Goal: Task Accomplishment & Management: Use online tool/utility

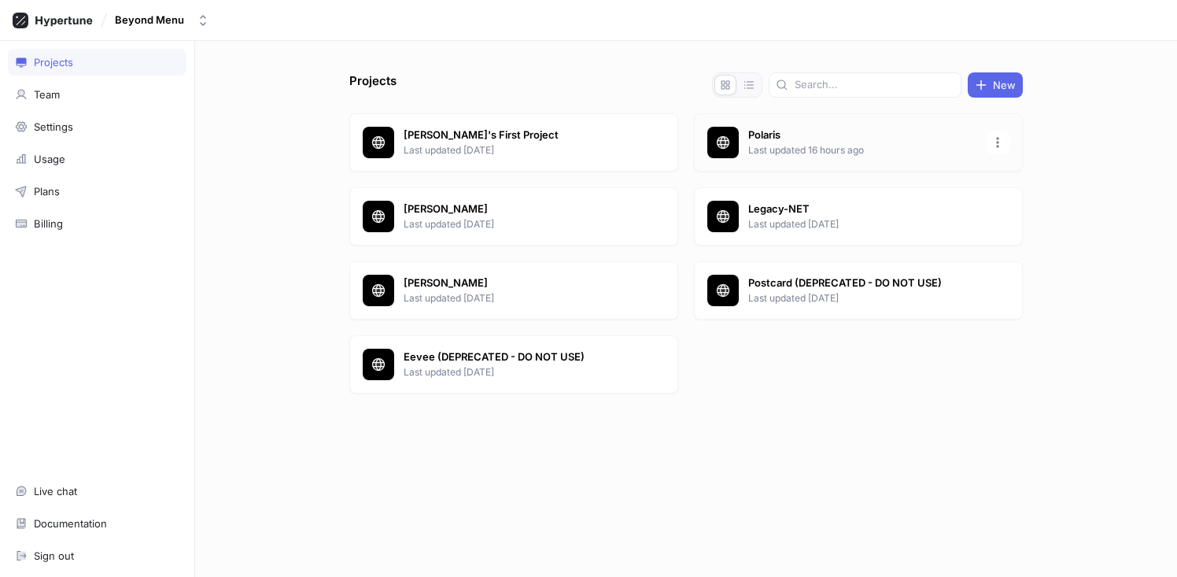
click at [757, 134] on p "Polaris" at bounding box center [862, 135] width 228 height 16
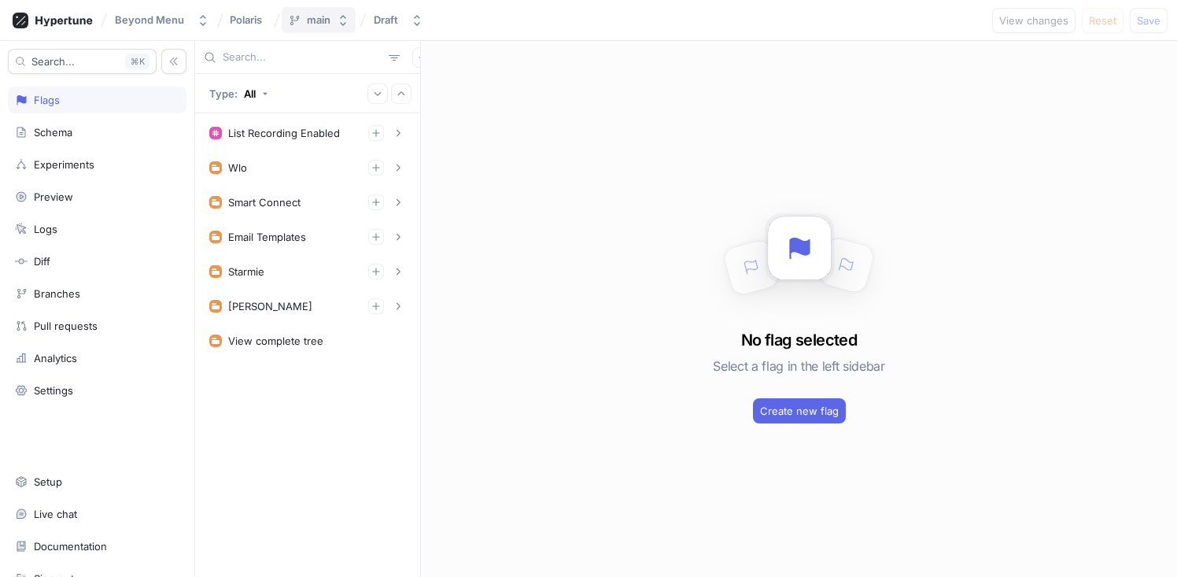
click at [343, 19] on icon "button" at bounding box center [343, 20] width 13 height 13
click at [307, 415] on div "List Recording Enabled 1. List Item To pick up a draggable item, press the spac…" at bounding box center [307, 344] width 225 height 463
click at [402, 165] on icon "button" at bounding box center [397, 167] width 9 height 9
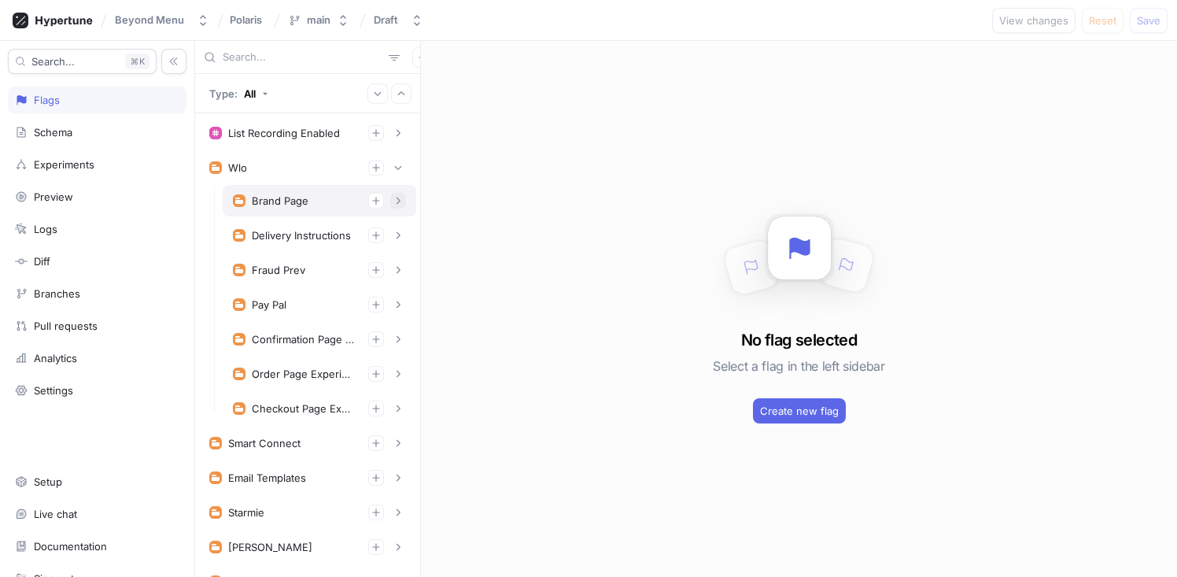
click at [393, 196] on icon "button" at bounding box center [397, 200] width 9 height 9
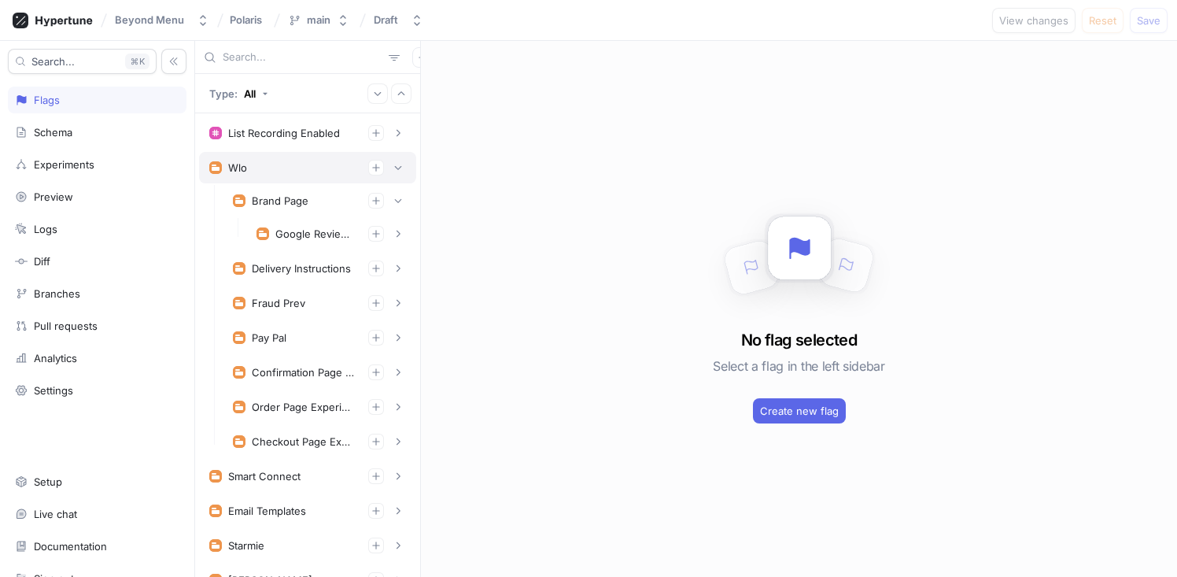
click at [393, 197] on icon "button" at bounding box center [397, 200] width 9 height 9
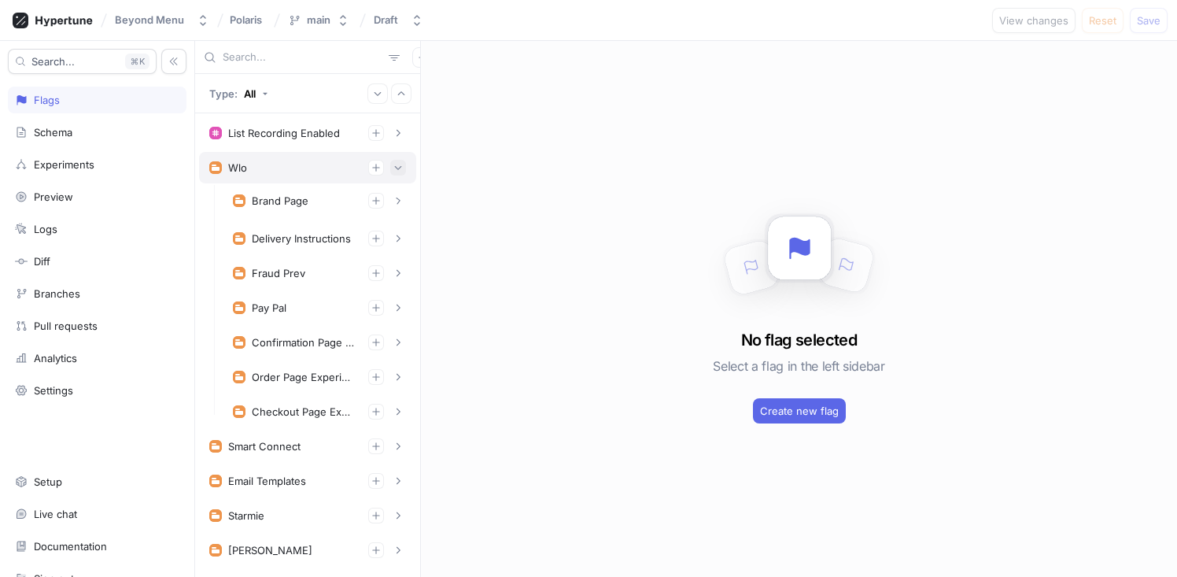
click at [390, 173] on button "button" at bounding box center [398, 168] width 16 height 16
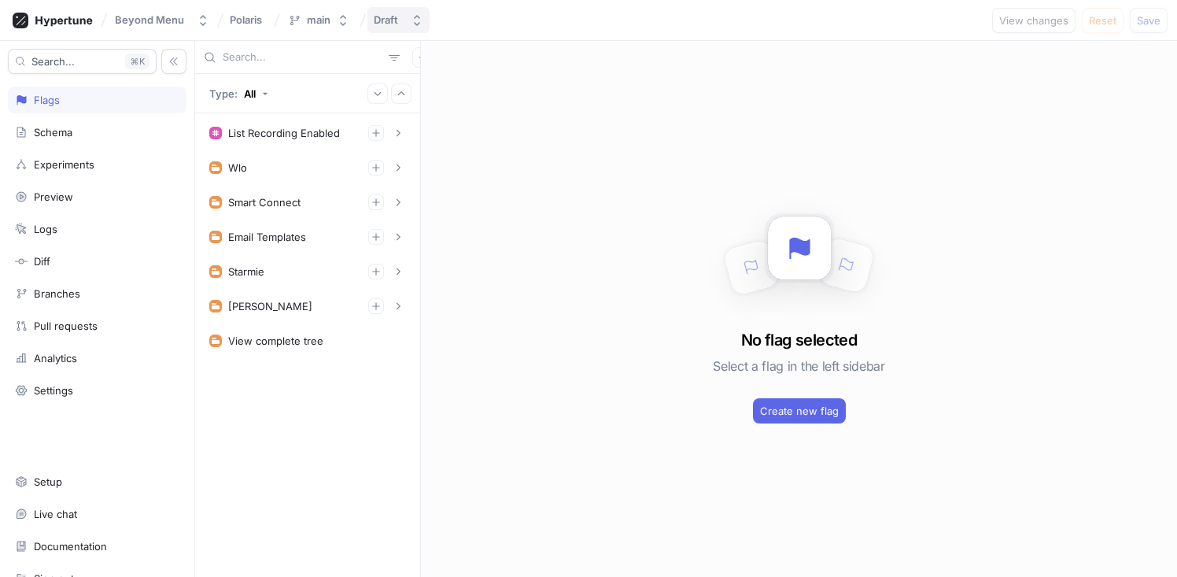
click at [404, 28] on button "Draft" at bounding box center [398, 20] width 62 height 26
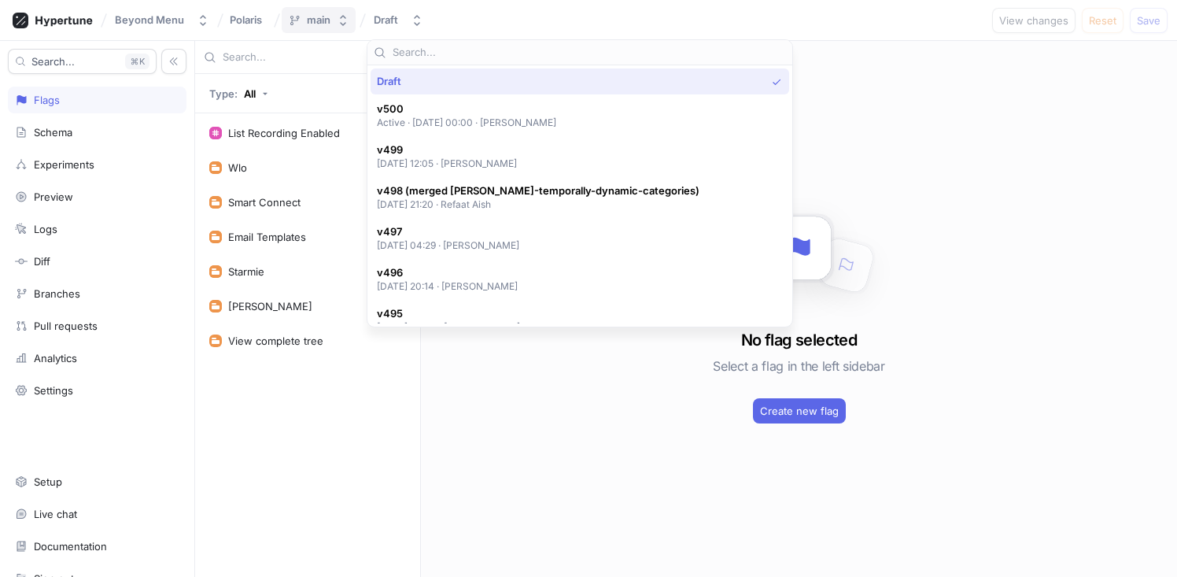
click at [341, 25] on icon "button" at bounding box center [343, 20] width 13 height 13
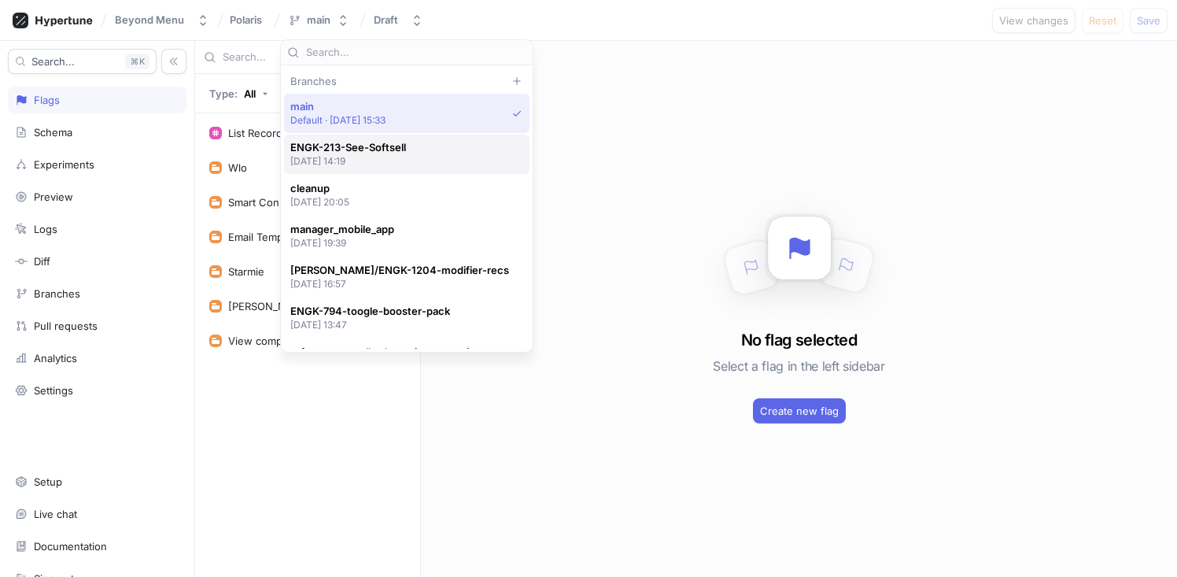
click at [392, 160] on p "[DATE] 14:19" at bounding box center [348, 160] width 116 height 13
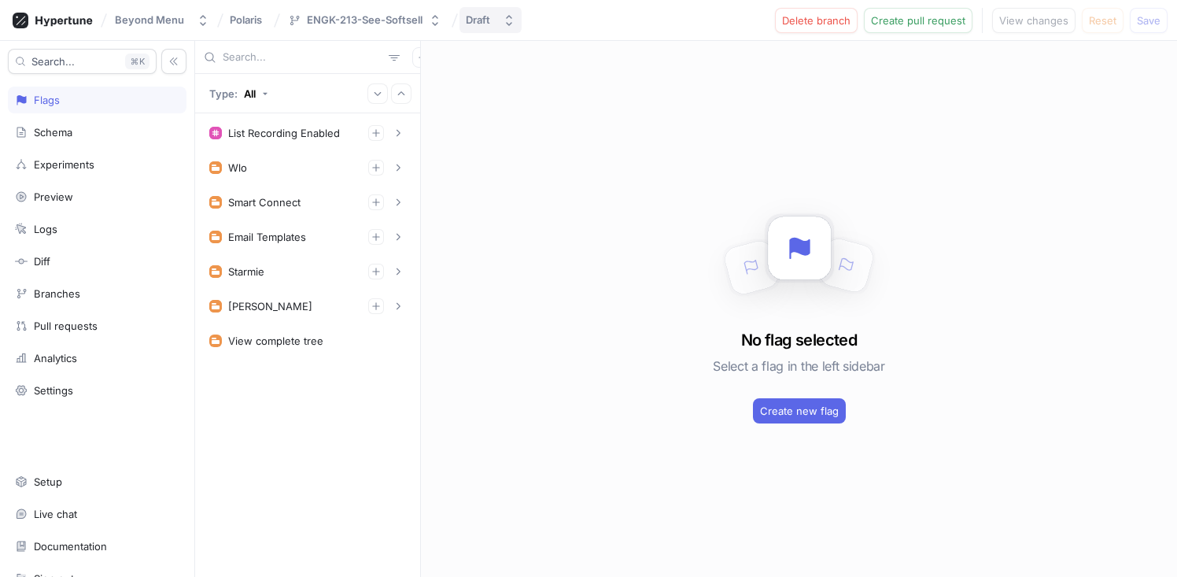
click at [489, 23] on div "Draft" at bounding box center [481, 19] width 31 height 13
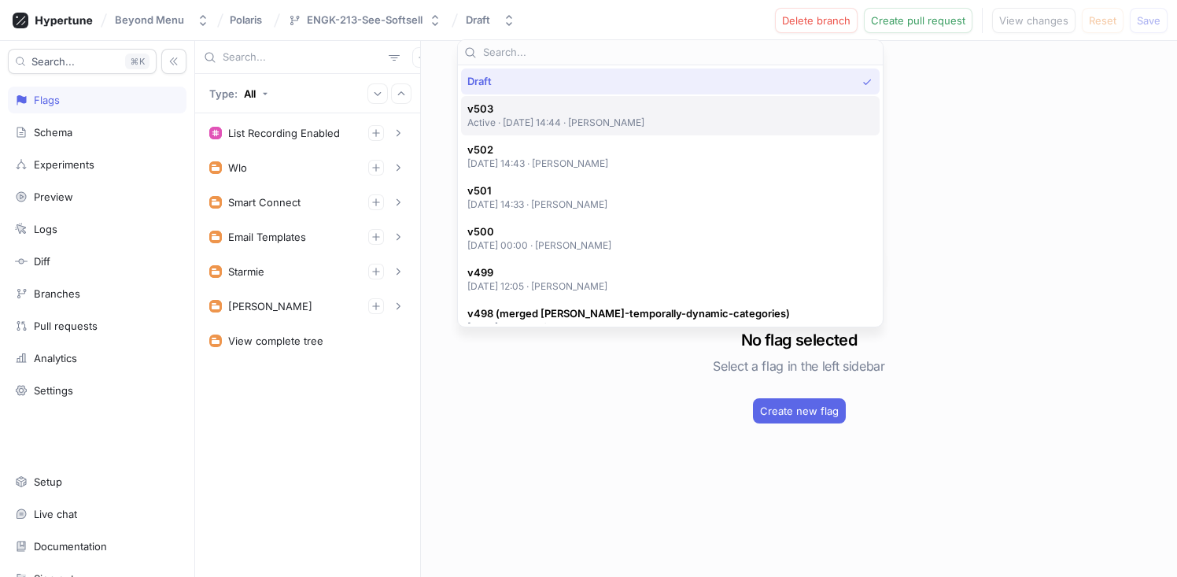
click at [513, 109] on span "v503" at bounding box center [556, 108] width 178 height 13
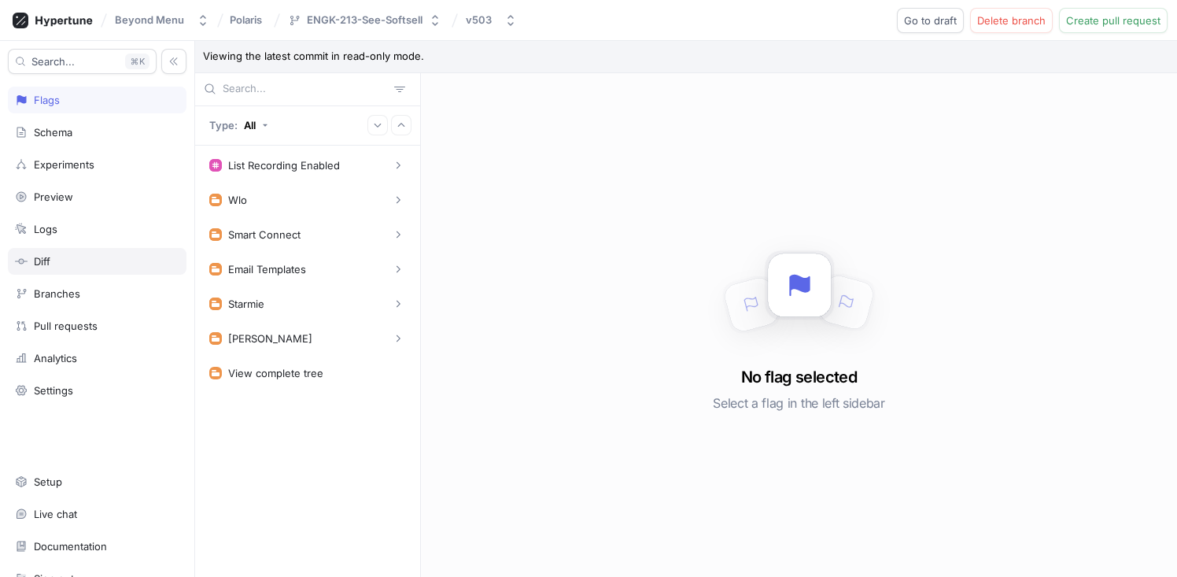
click at [76, 263] on div "Diff" at bounding box center [97, 261] width 164 height 13
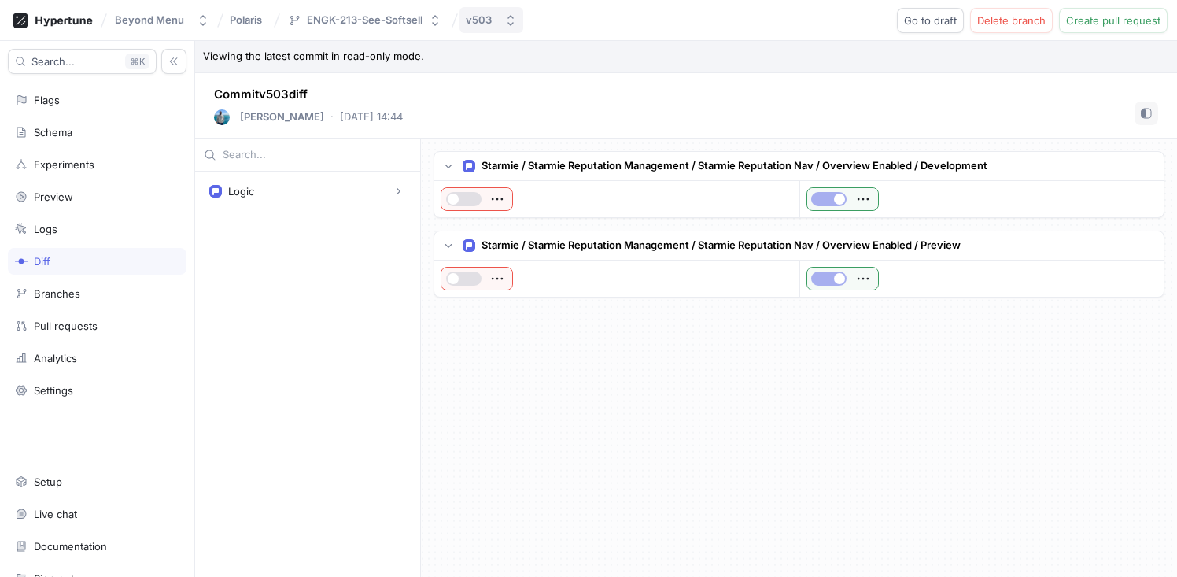
click at [484, 26] on div "v503" at bounding box center [479, 19] width 26 height 13
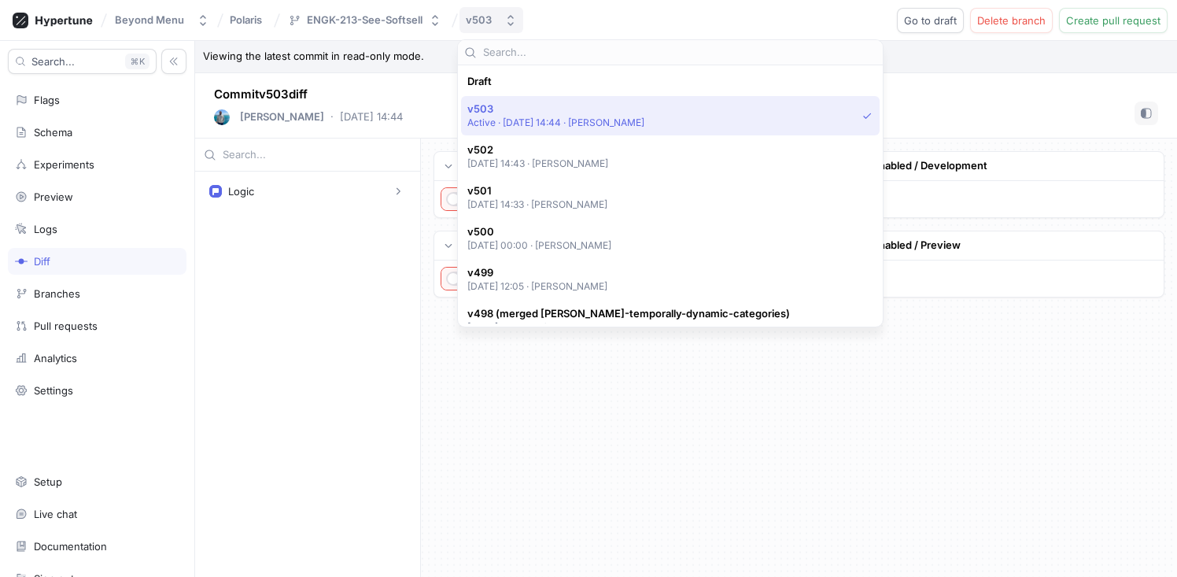
scroll to position [28, 0]
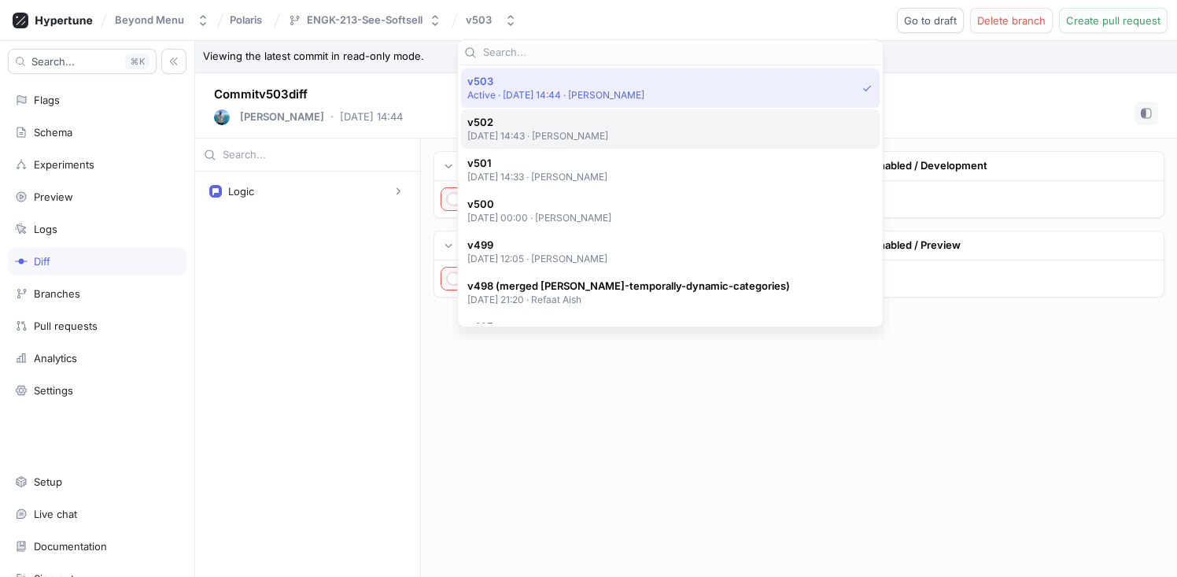
click at [558, 132] on p "[DATE] 14:43 ‧ [PERSON_NAME]" at bounding box center [538, 135] width 142 height 13
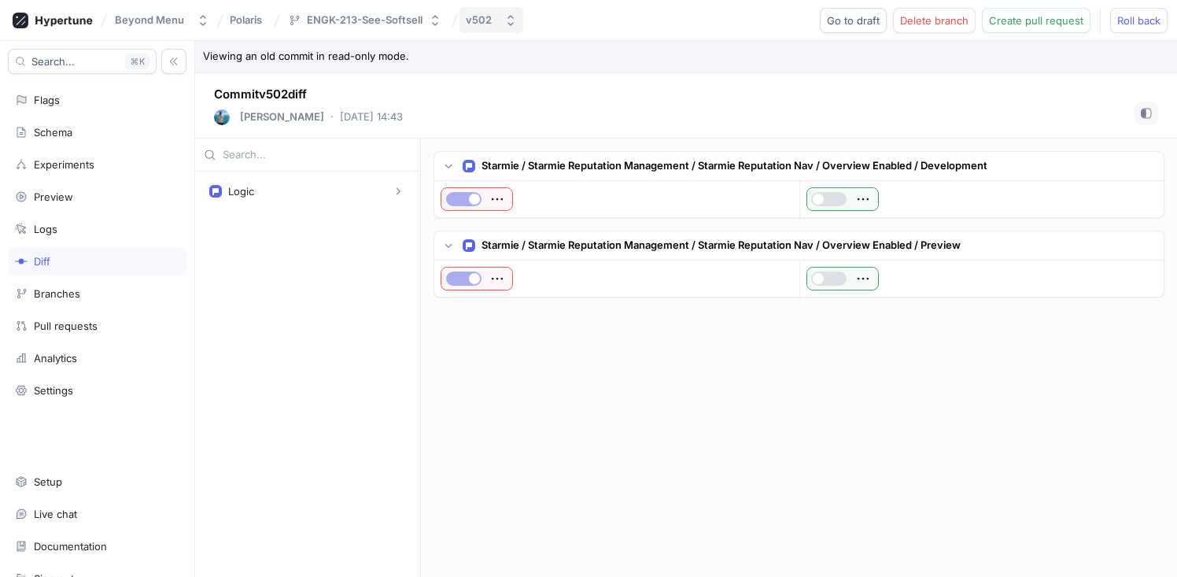
click at [466, 23] on div "v502" at bounding box center [479, 19] width 26 height 13
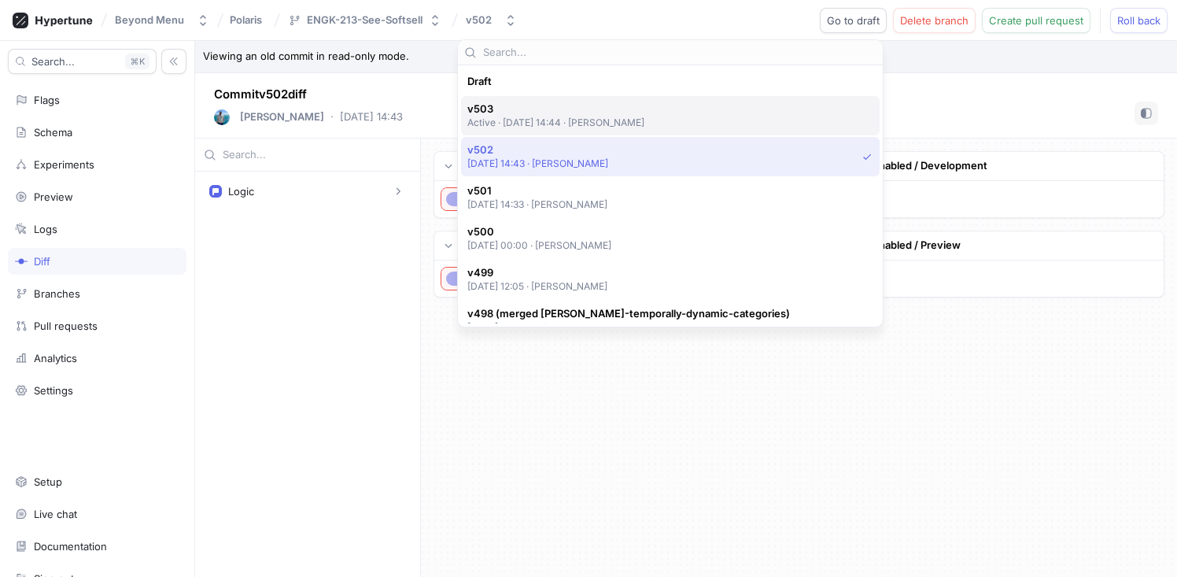
click at [571, 122] on p "Active ‧ [DATE] 14:44 ‧ [PERSON_NAME]" at bounding box center [556, 122] width 178 height 13
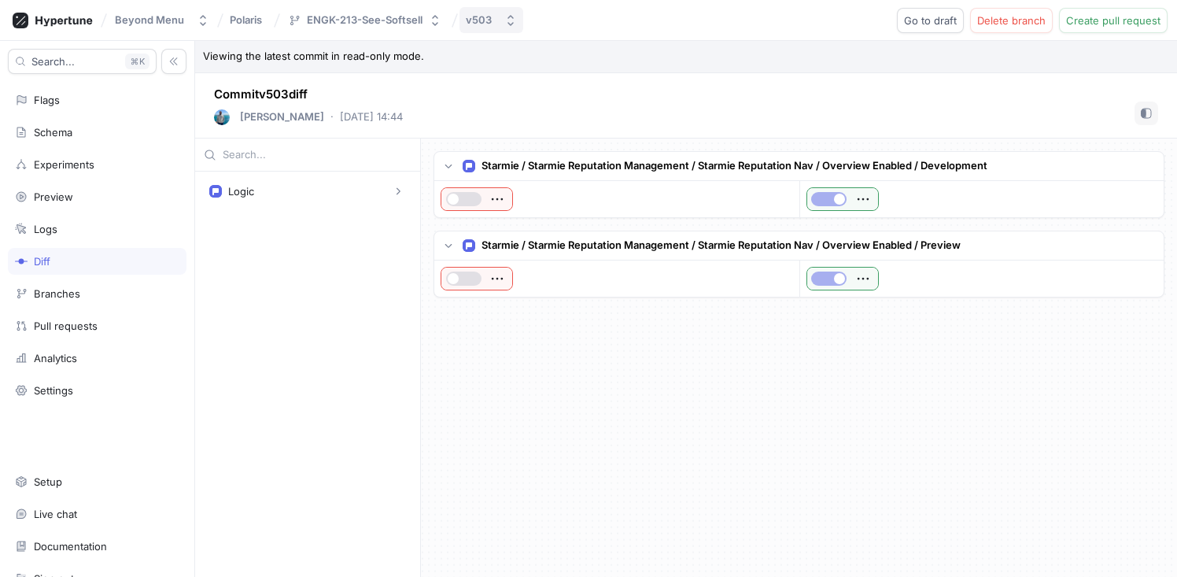
click at [499, 24] on button "v503" at bounding box center [491, 20] width 64 height 26
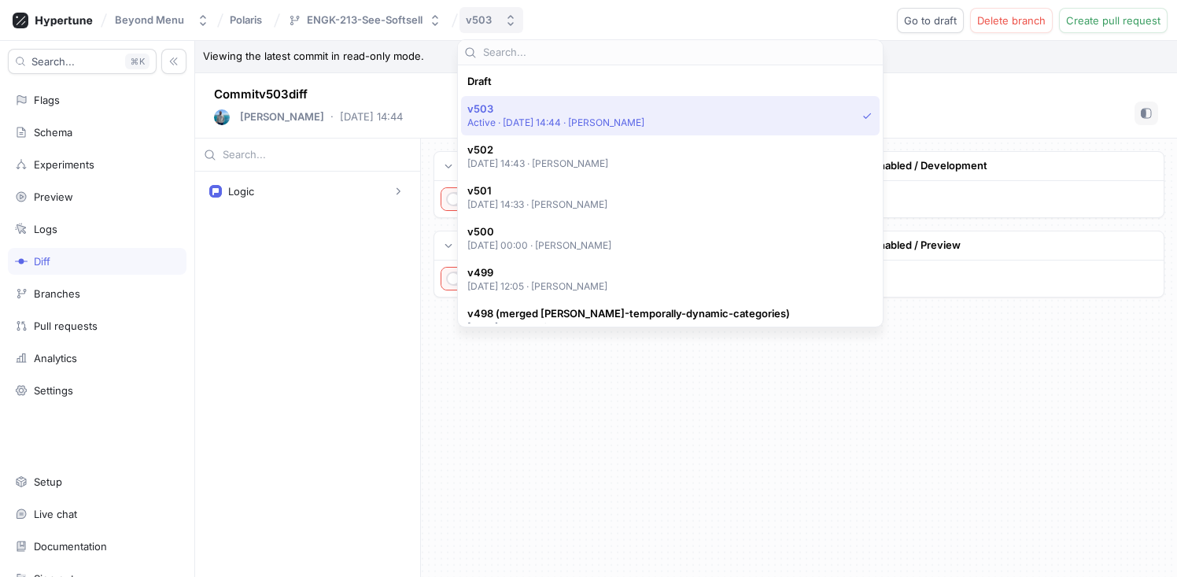
scroll to position [28, 0]
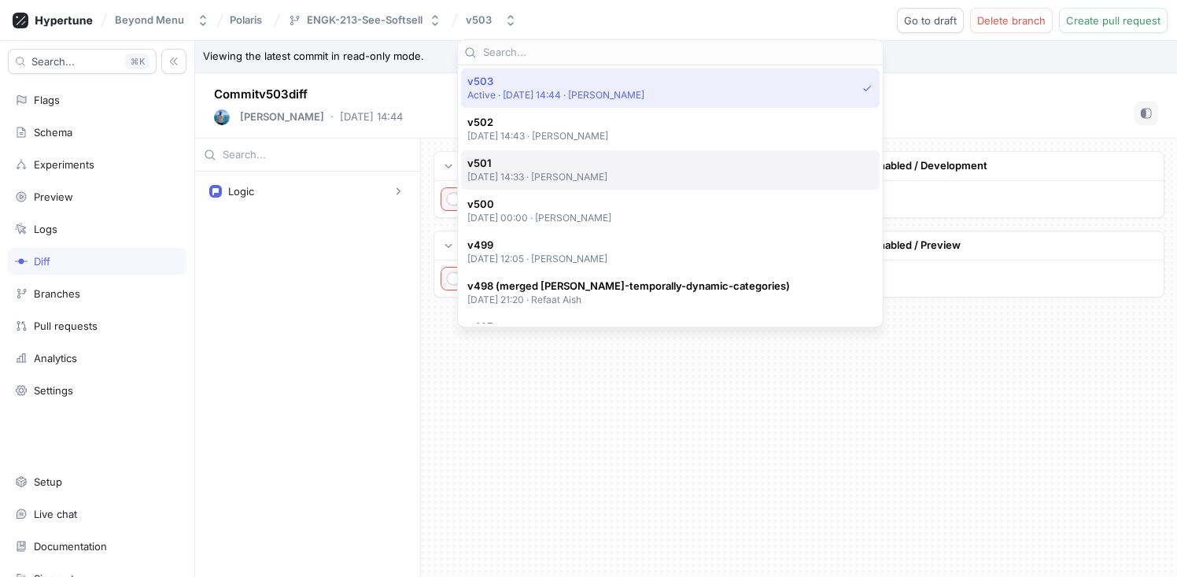
click at [583, 171] on p "[DATE] 14:33 ‧ [PERSON_NAME]" at bounding box center [537, 176] width 141 height 13
